Goal: Information Seeking & Learning: Compare options

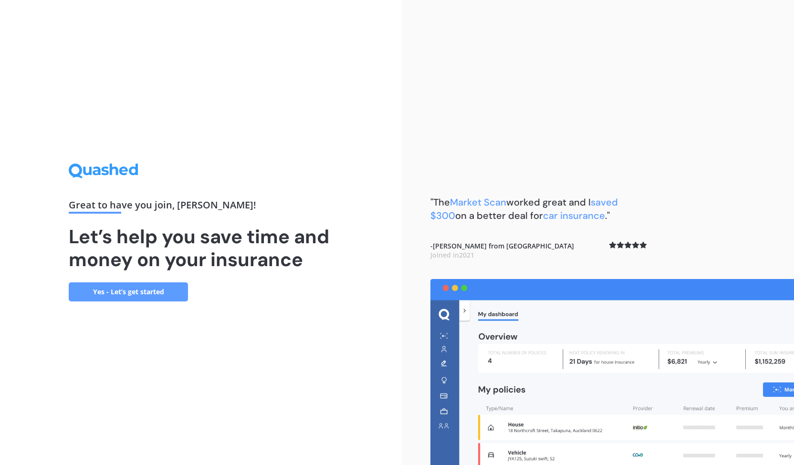
click at [163, 293] on link "Yes - Let’s get started" at bounding box center [128, 292] width 119 height 19
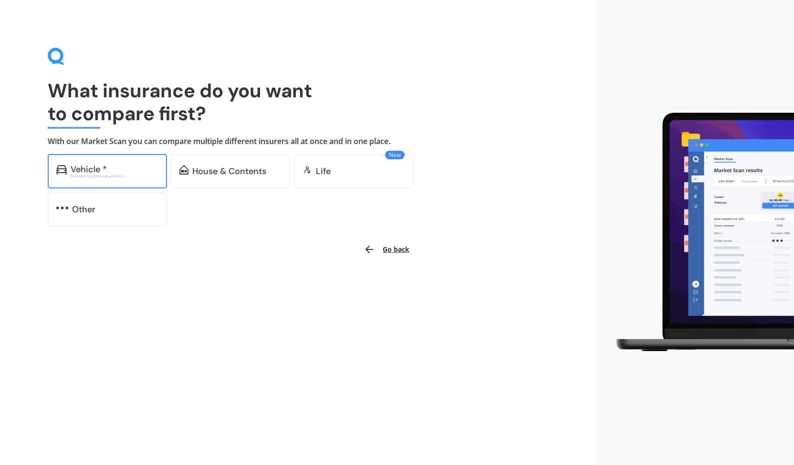
click at [124, 166] on div "Vehicle *" at bounding box center [115, 170] width 88 height 10
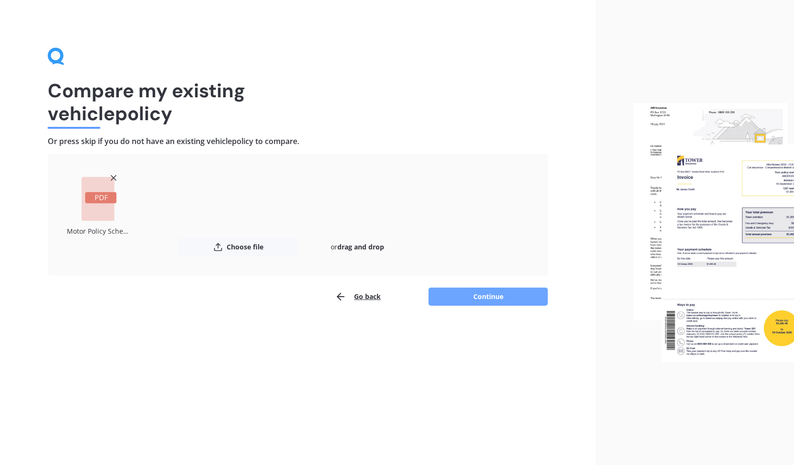
click at [503, 296] on button "Continue" at bounding box center [488, 297] width 119 height 18
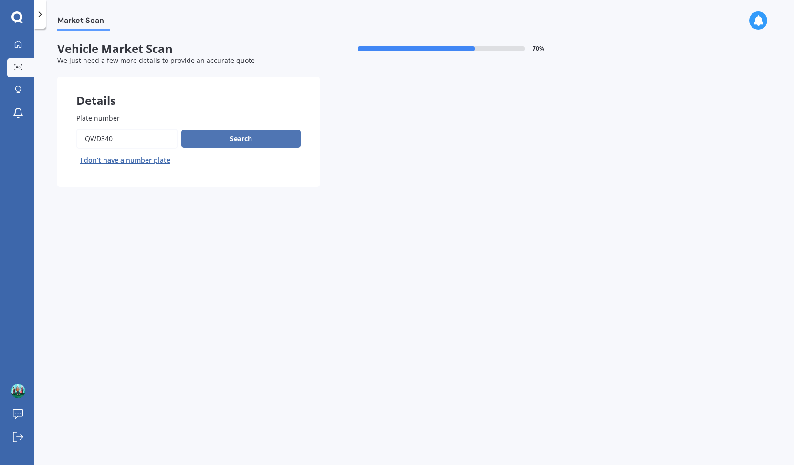
click at [254, 140] on button "Search" at bounding box center [240, 139] width 119 height 18
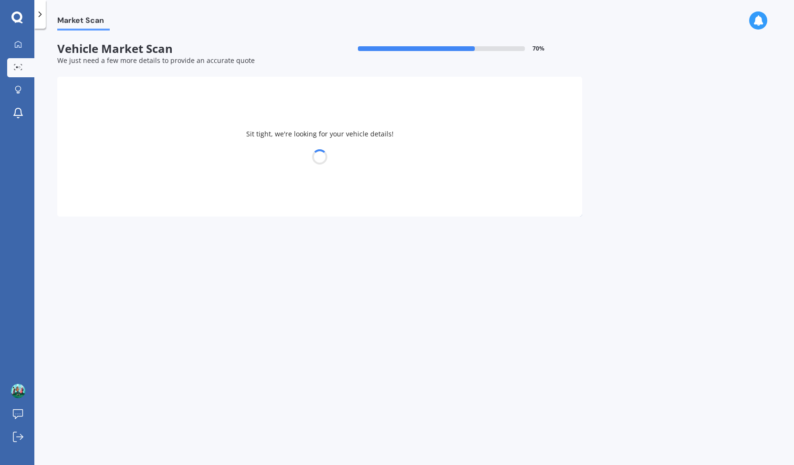
select select "NISSAN"
select select "X-TRAIL"
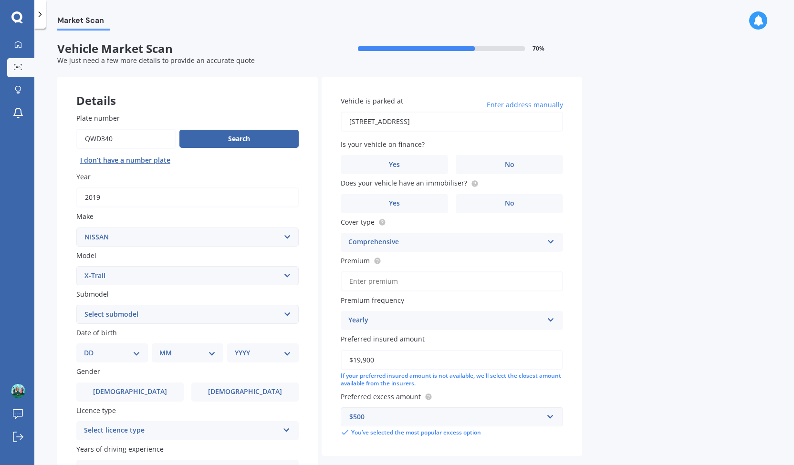
click at [286, 319] on select "Select submodel (All Other) 2000cc Hybrid 2WD non-turbo 4WD 20X Petrol ST ST 4W…" at bounding box center [187, 314] width 222 height 19
click at [293, 312] on select "Select submodel (All Other) 2000cc Hybrid 2WD non-turbo 4WD 20X Petrol ST ST 4W…" at bounding box center [187, 314] width 222 height 19
click at [43, 343] on div "Market Scan Vehicle Market Scan 70 % We just need a few more details to provide…" at bounding box center [414, 249] width 760 height 437
click at [117, 354] on select "DD 01 02 03 04 05 06 07 08 09 10 11 12 13 14 15 16 17 18 19 20 21 22 23 24 25 2…" at bounding box center [112, 353] width 56 height 11
select select "20"
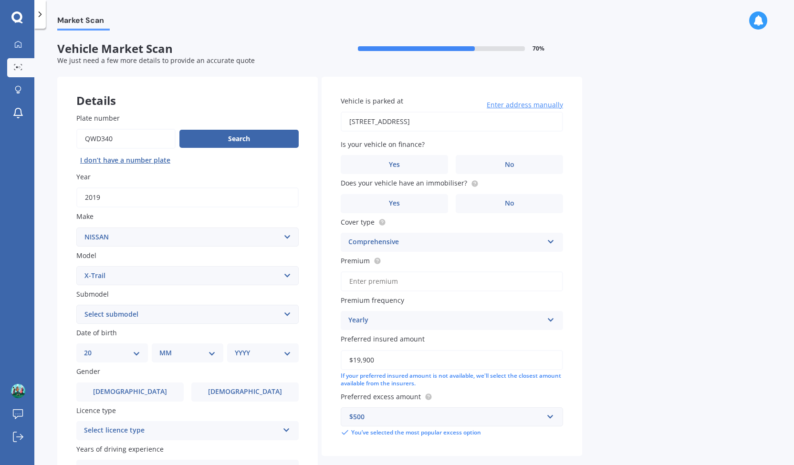
click at [92, 349] on select "DD 01 02 03 04 05 06 07 08 09 10 11 12 13 14 15 16 17 18 19 20 21 22 23 24 25 2…" at bounding box center [112, 353] width 56 height 11
click at [175, 357] on select "MM 01 02 03 04 05 06 07 08 09 10 11 12" at bounding box center [189, 353] width 53 height 11
select select "03"
click at [163, 349] on select "MM 01 02 03 04 05 06 07 08 09 10 11 12" at bounding box center [189, 353] width 53 height 11
click at [250, 354] on select "YYYY 2025 2024 2023 2022 2021 2020 2019 2018 2017 2016 2015 2014 2013 2012 2011…" at bounding box center [261, 353] width 53 height 11
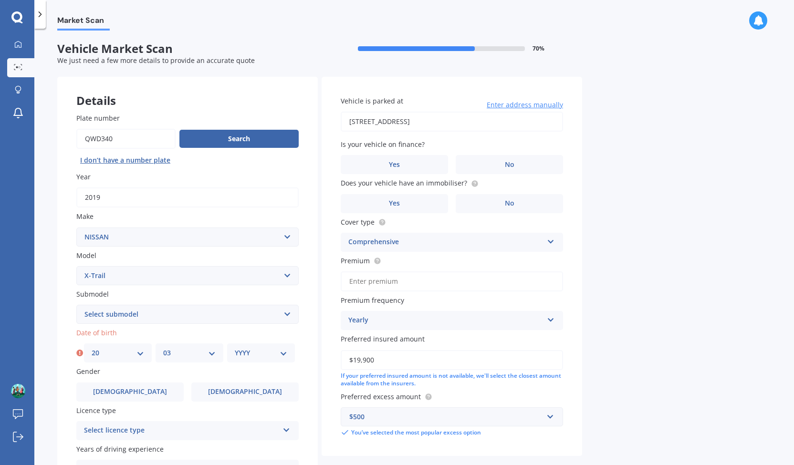
click at [250, 353] on select "YYYY 2025 2024 2023 2022 2021 2020 2019 2018 2017 2016 2015 2014 2013 2012 2011…" at bounding box center [261, 353] width 53 height 11
select select "1972"
click at [235, 349] on select "YYYY 2025 2024 2023 2022 2021 2020 2019 2018 2017 2016 2015 2014 2013 2012 2011…" at bounding box center [261, 353] width 53 height 11
click at [225, 393] on label "[DEMOGRAPHIC_DATA]" at bounding box center [244, 392] width 107 height 19
click at [0, 0] on input "[DEMOGRAPHIC_DATA]" at bounding box center [0, 0] width 0 height 0
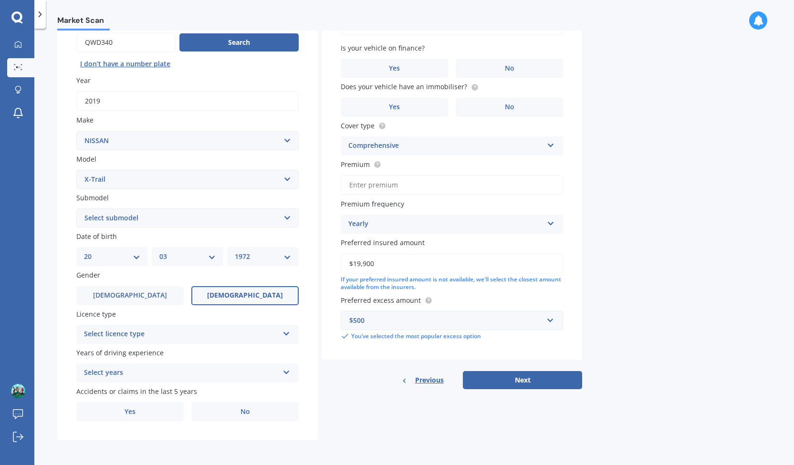
scroll to position [98, 0]
click at [156, 335] on div "Select licence type" at bounding box center [181, 334] width 195 height 11
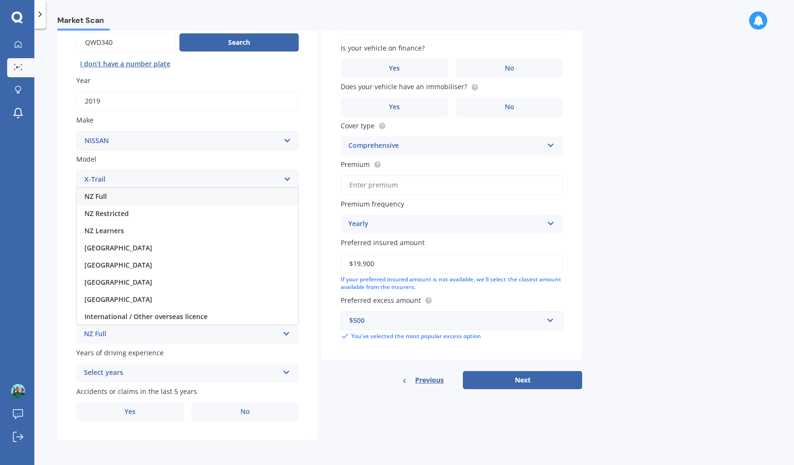
click at [137, 199] on div "NZ Full" at bounding box center [187, 196] width 221 height 17
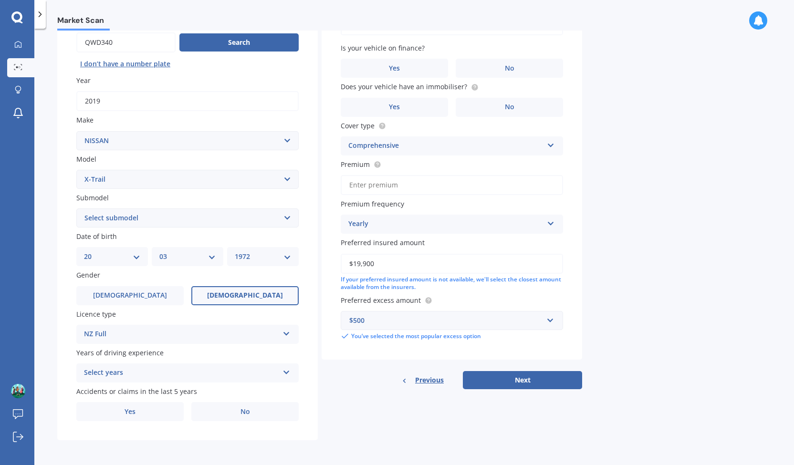
click at [286, 373] on icon at bounding box center [287, 371] width 8 height 7
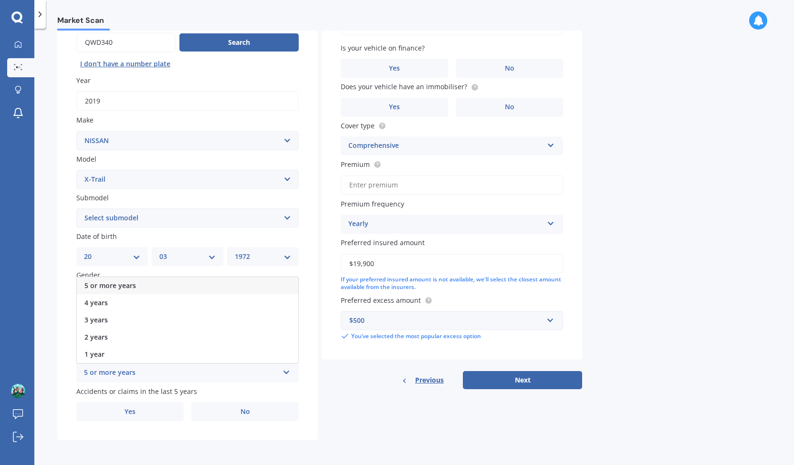
click at [178, 288] on div "5 or more years" at bounding box center [187, 285] width 221 height 17
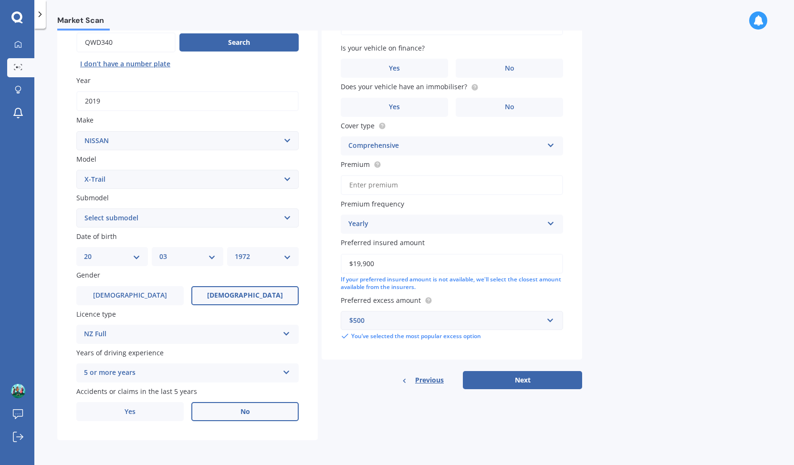
click at [259, 413] on label "No" at bounding box center [244, 411] width 107 height 19
click at [0, 0] on input "No" at bounding box center [0, 0] width 0 height 0
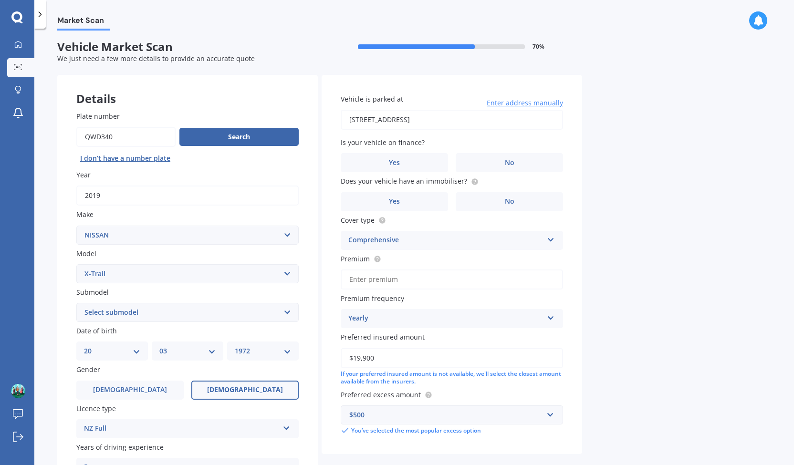
scroll to position [0, 0]
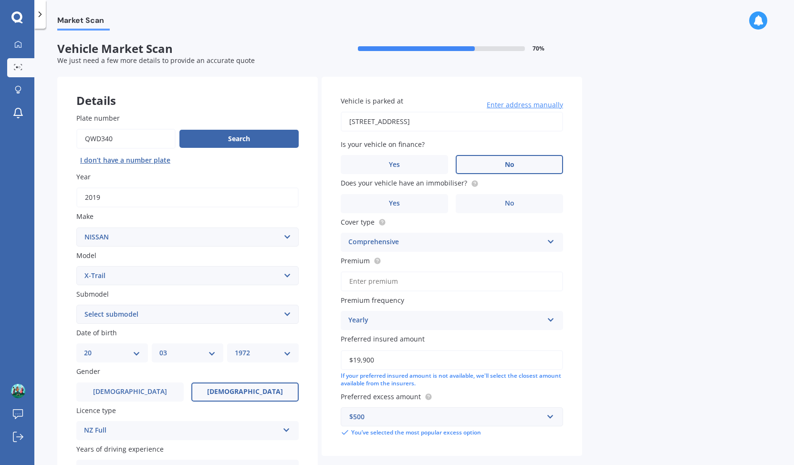
click at [515, 164] on label "No" at bounding box center [509, 164] width 107 height 19
click at [0, 0] on input "No" at bounding box center [0, 0] width 0 height 0
click at [525, 206] on label "No" at bounding box center [509, 203] width 107 height 19
click at [0, 0] on input "No" at bounding box center [0, 0] width 0 height 0
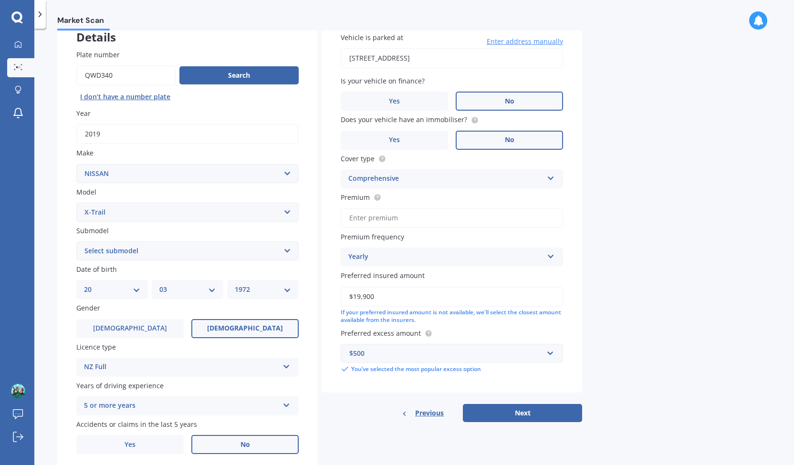
click at [532, 414] on button "Next" at bounding box center [522, 413] width 119 height 18
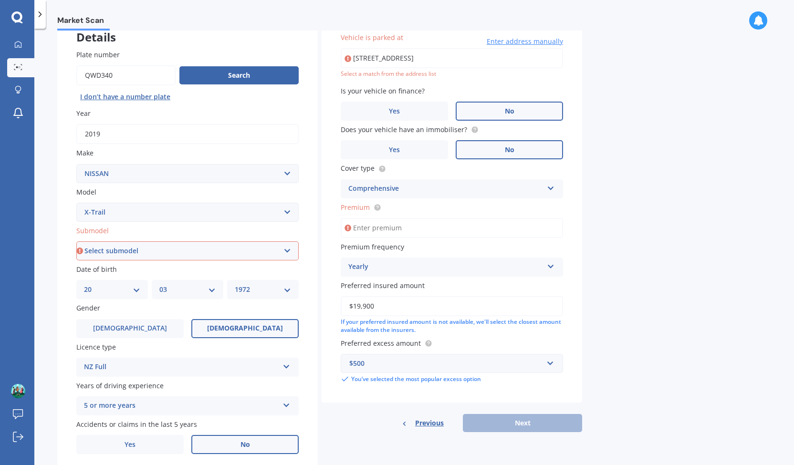
click at [282, 255] on select "Select submodel (All Other) 2000cc Hybrid 2WD non-turbo 4WD 20X Petrol ST ST 4W…" at bounding box center [187, 251] width 222 height 19
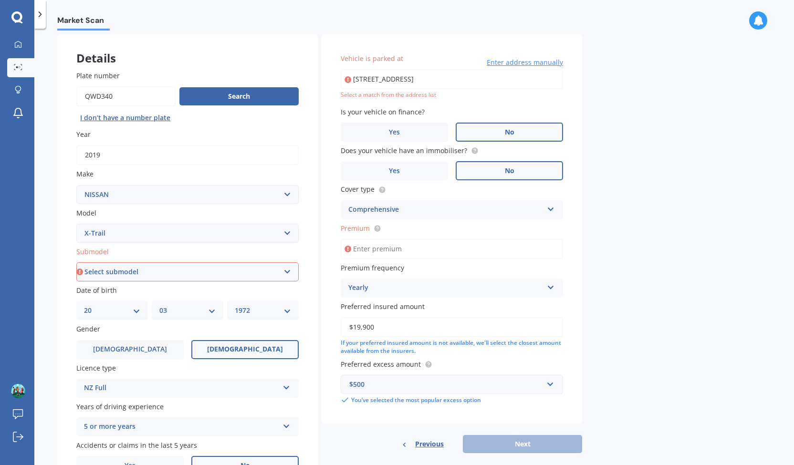
scroll to position [32, 0]
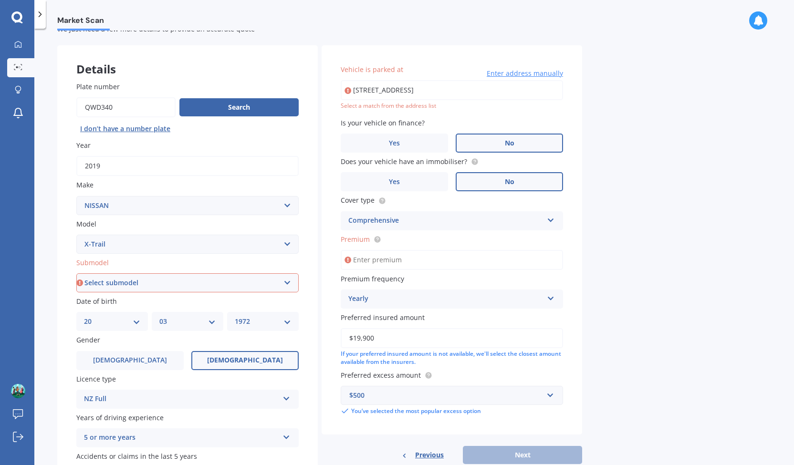
click at [284, 282] on select "Select submodel (All Other) 2000cc Hybrid 2WD non-turbo 4WD 20X Petrol ST ST 4W…" at bounding box center [187, 282] width 222 height 19
select select "4WD 20X PETROL"
click at [76, 274] on select "Select submodel (All Other) 2000cc Hybrid 2WD non-turbo 4WD 20X Petrol ST ST 4W…" at bounding box center [187, 282] width 222 height 19
type input "[STREET_ADDRESS]"
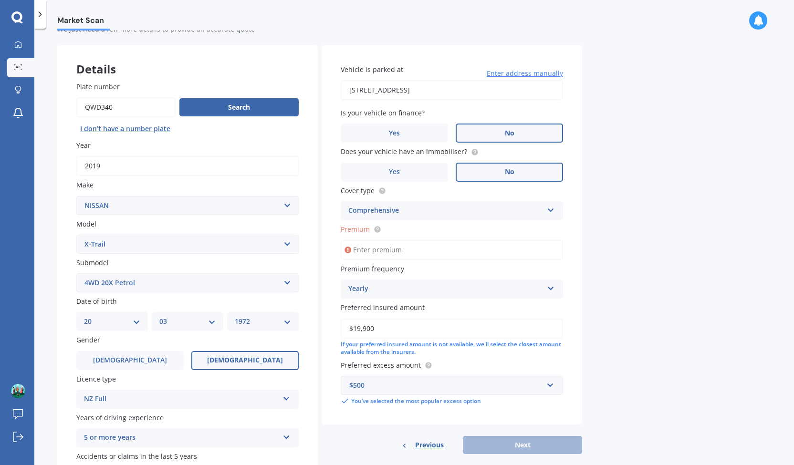
click at [448, 257] on input "Premium" at bounding box center [452, 250] width 222 height 20
click at [376, 228] on circle at bounding box center [377, 229] width 6 height 6
click at [404, 251] on input "Premium" at bounding box center [452, 250] width 222 height 20
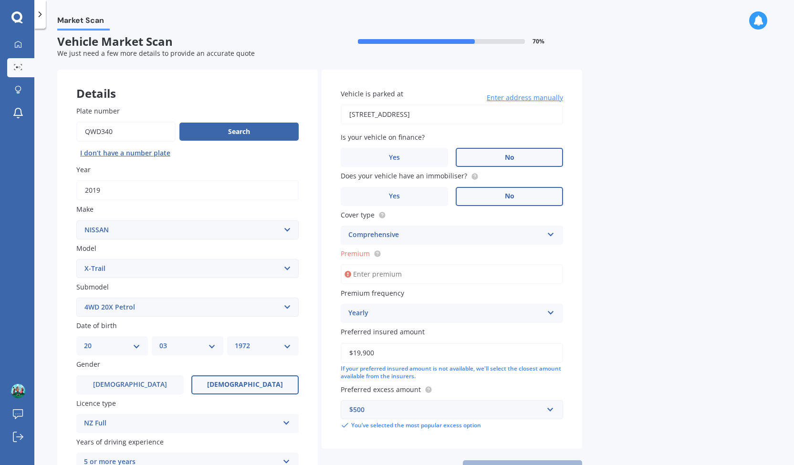
scroll to position [0, 0]
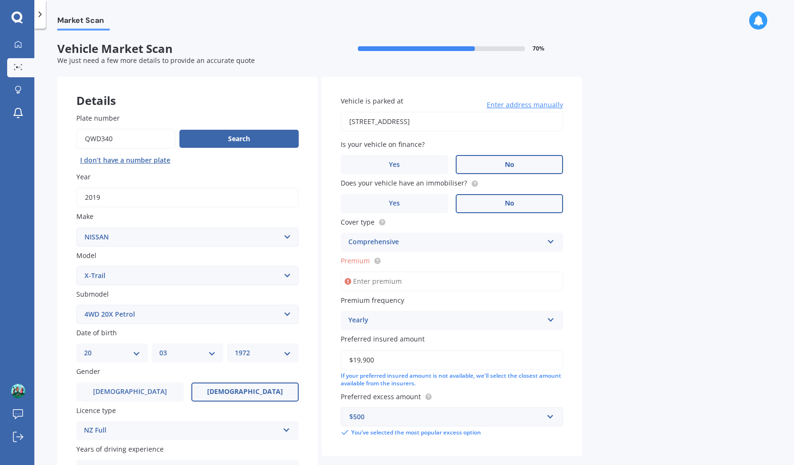
click at [385, 282] on input "Premium" at bounding box center [452, 282] width 222 height 20
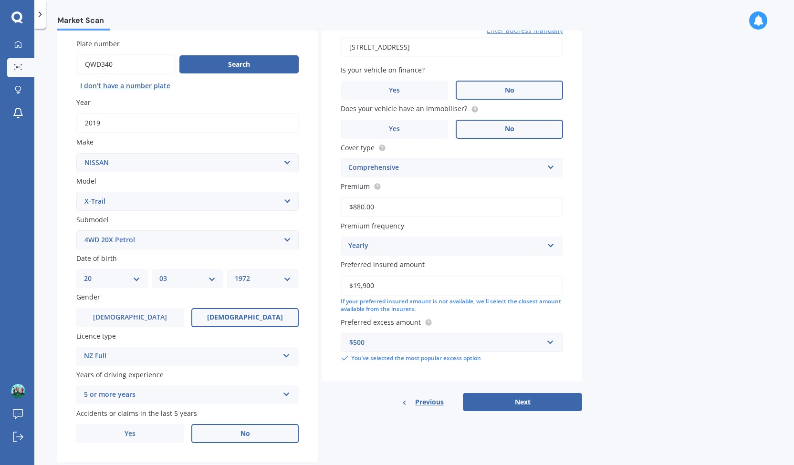
scroll to position [98, 0]
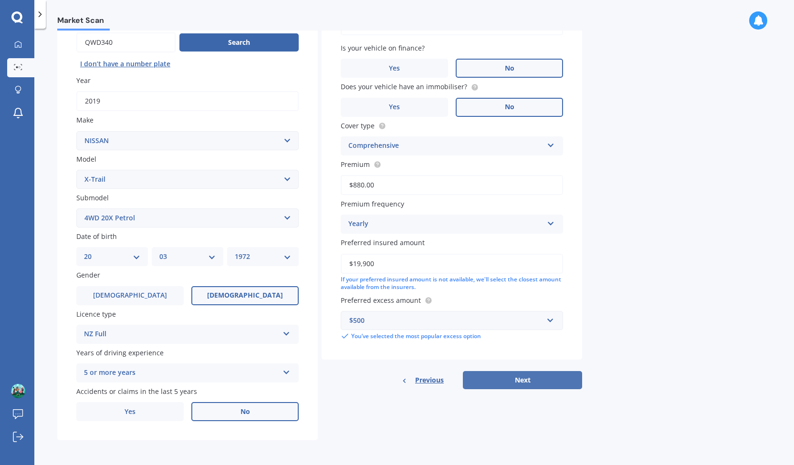
type input "$880.00"
click at [542, 386] on button "Next" at bounding box center [522, 380] width 119 height 18
select select "20"
select select "03"
select select "1972"
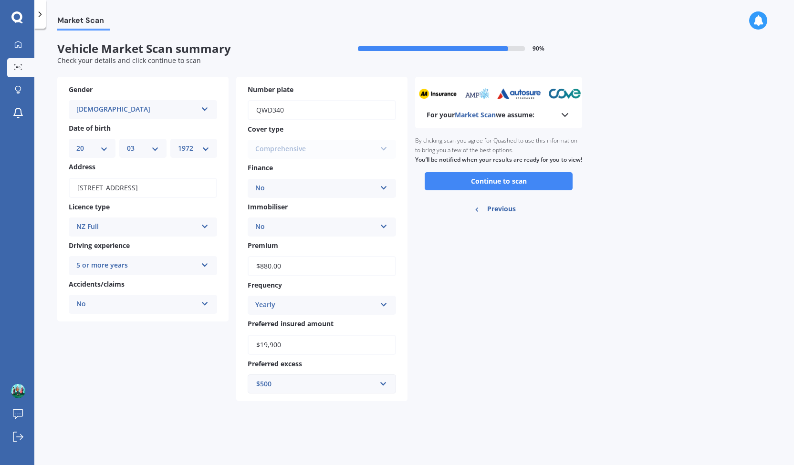
scroll to position [0, 0]
click at [539, 190] on button "Continue to scan" at bounding box center [499, 181] width 148 height 18
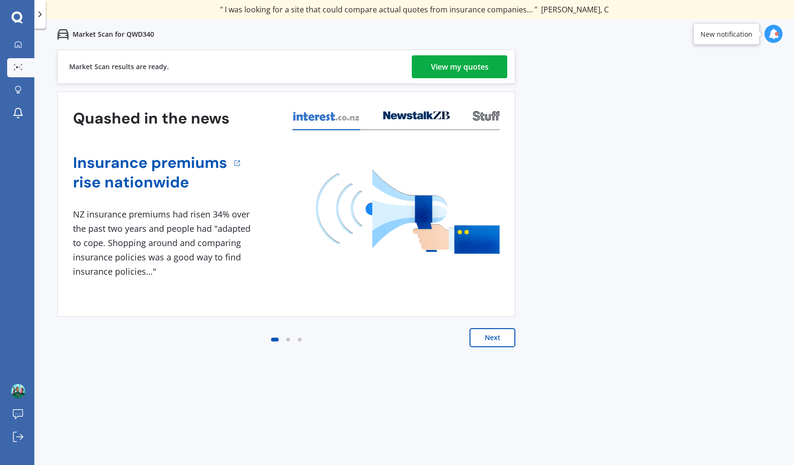
click at [472, 68] on div "View my quotes" at bounding box center [460, 66] width 58 height 23
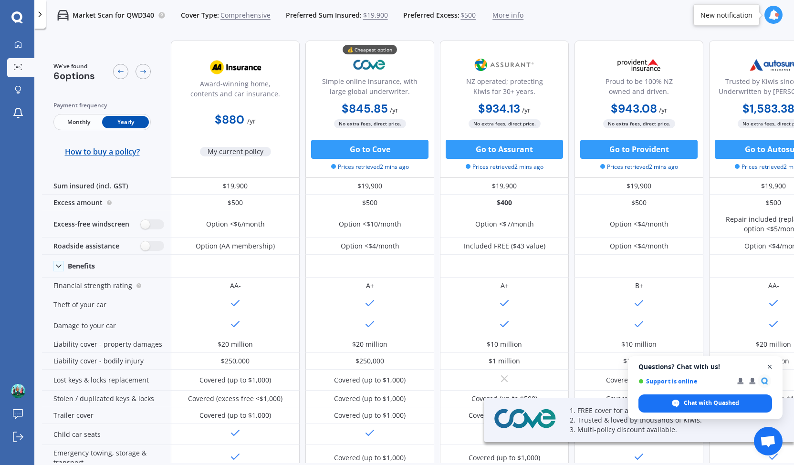
click at [768, 366] on span "Close chat" at bounding box center [770, 367] width 12 height 12
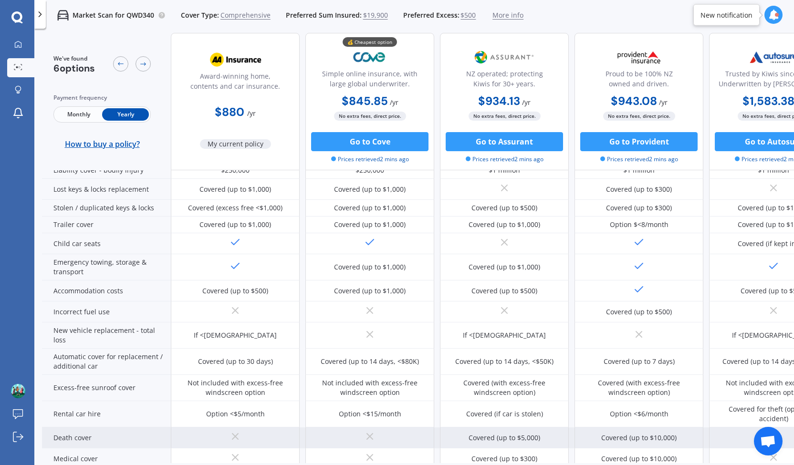
scroll to position [382, 0]
